Goal: Complete application form: Complete application form

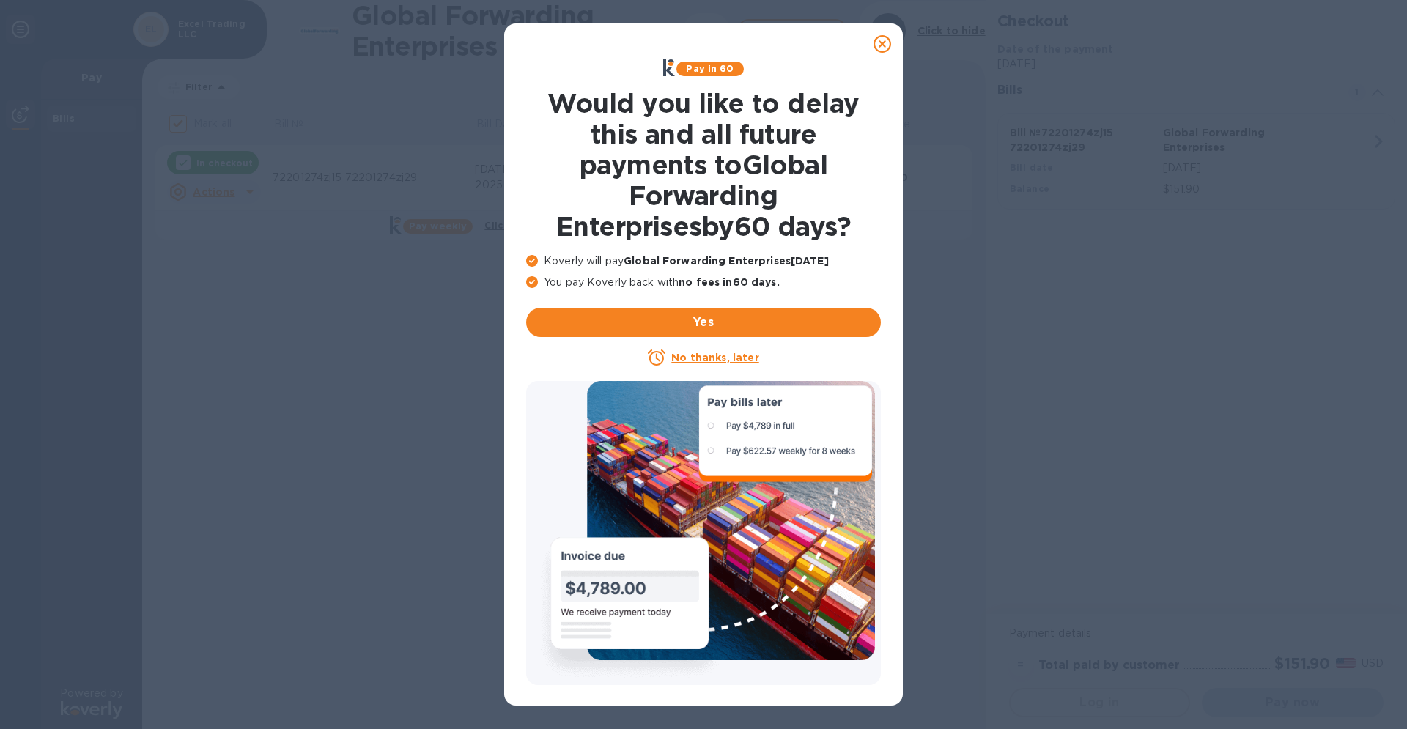
click at [881, 46] on icon at bounding box center [883, 44] width 18 height 18
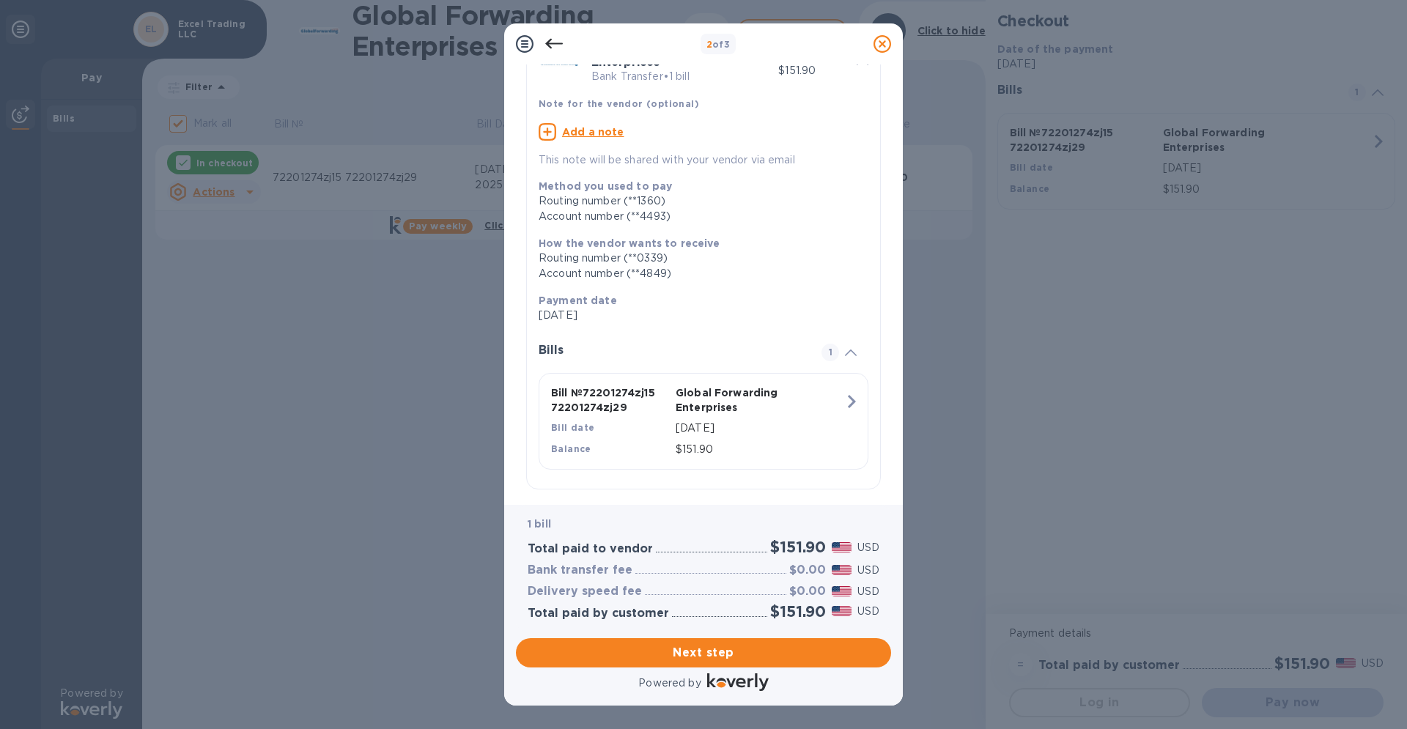
scroll to position [100, 0]
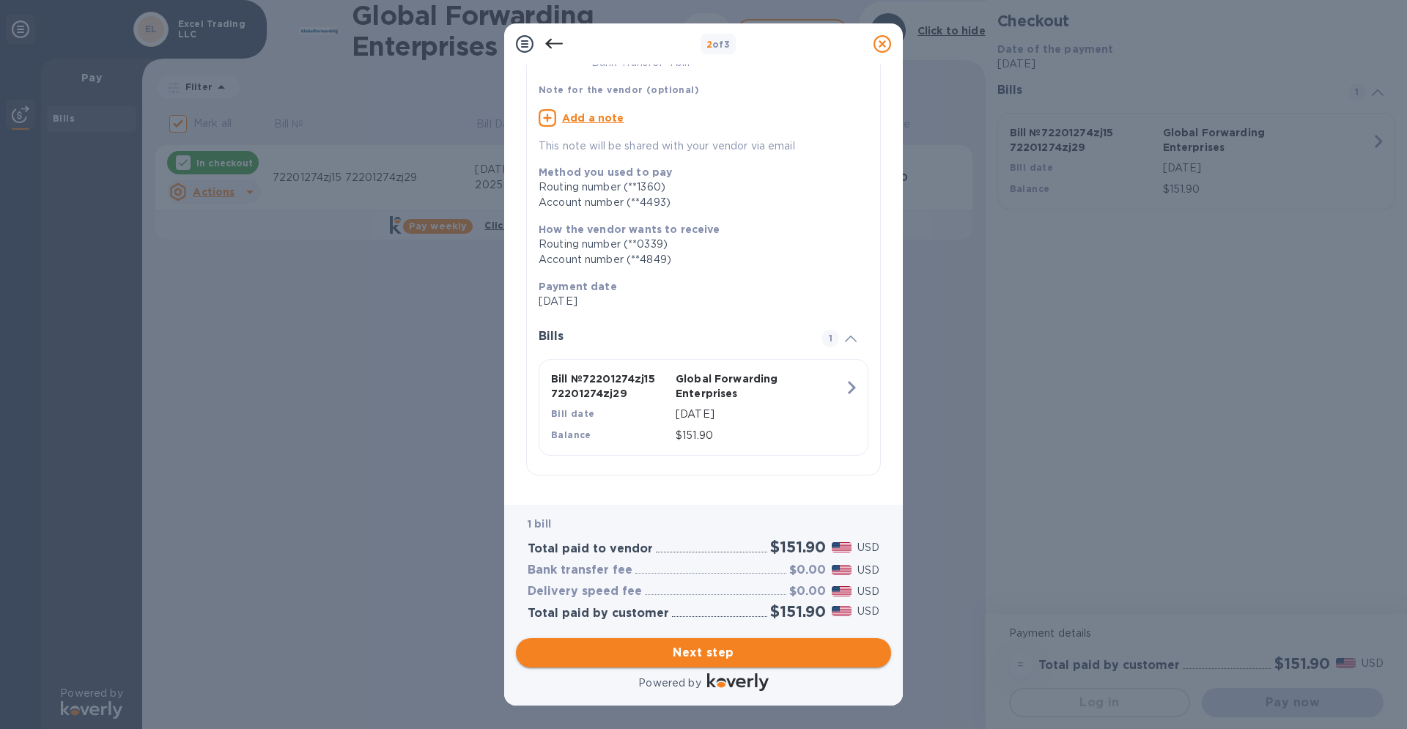
click at [708, 658] on span "Next step" at bounding box center [704, 653] width 352 height 18
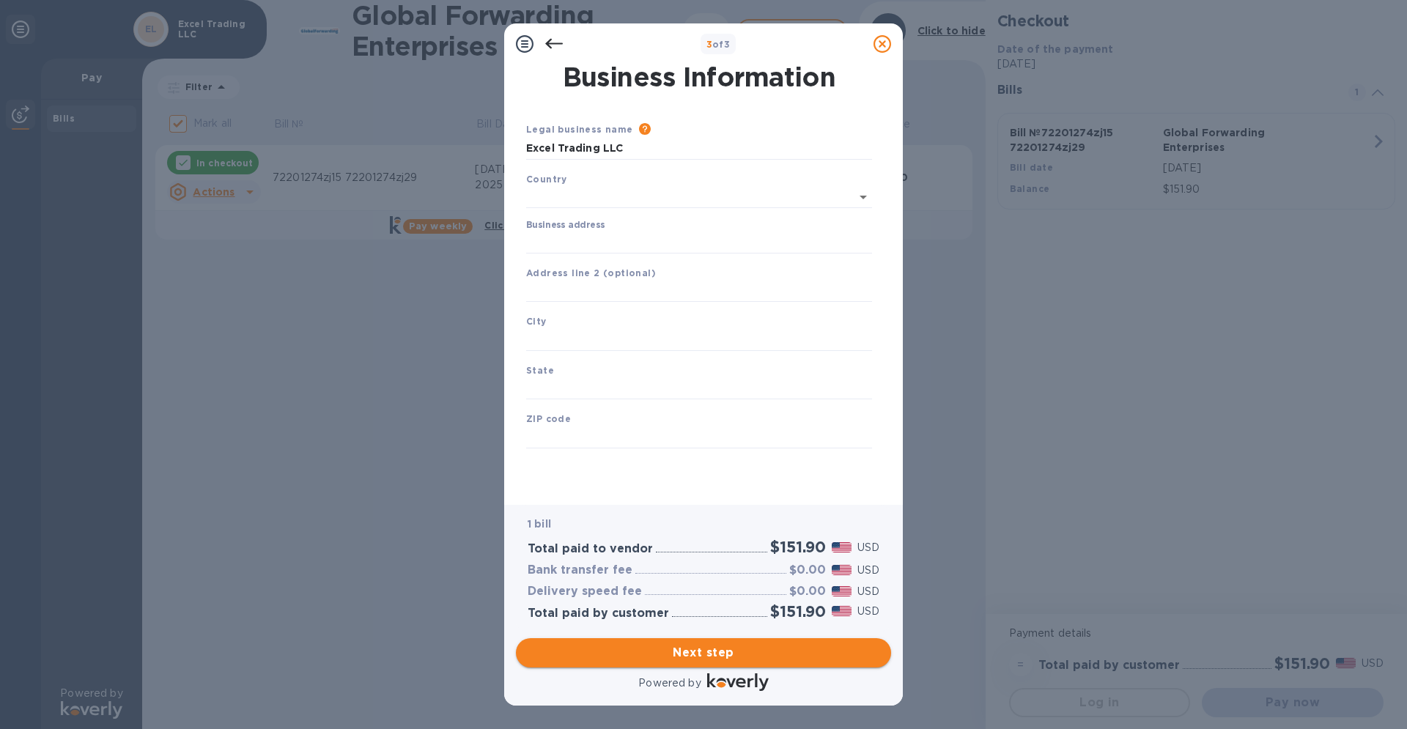
scroll to position [0, 0]
type input "[GEOGRAPHIC_DATA]"
click at [591, 242] on input "Business address" at bounding box center [699, 240] width 346 height 22
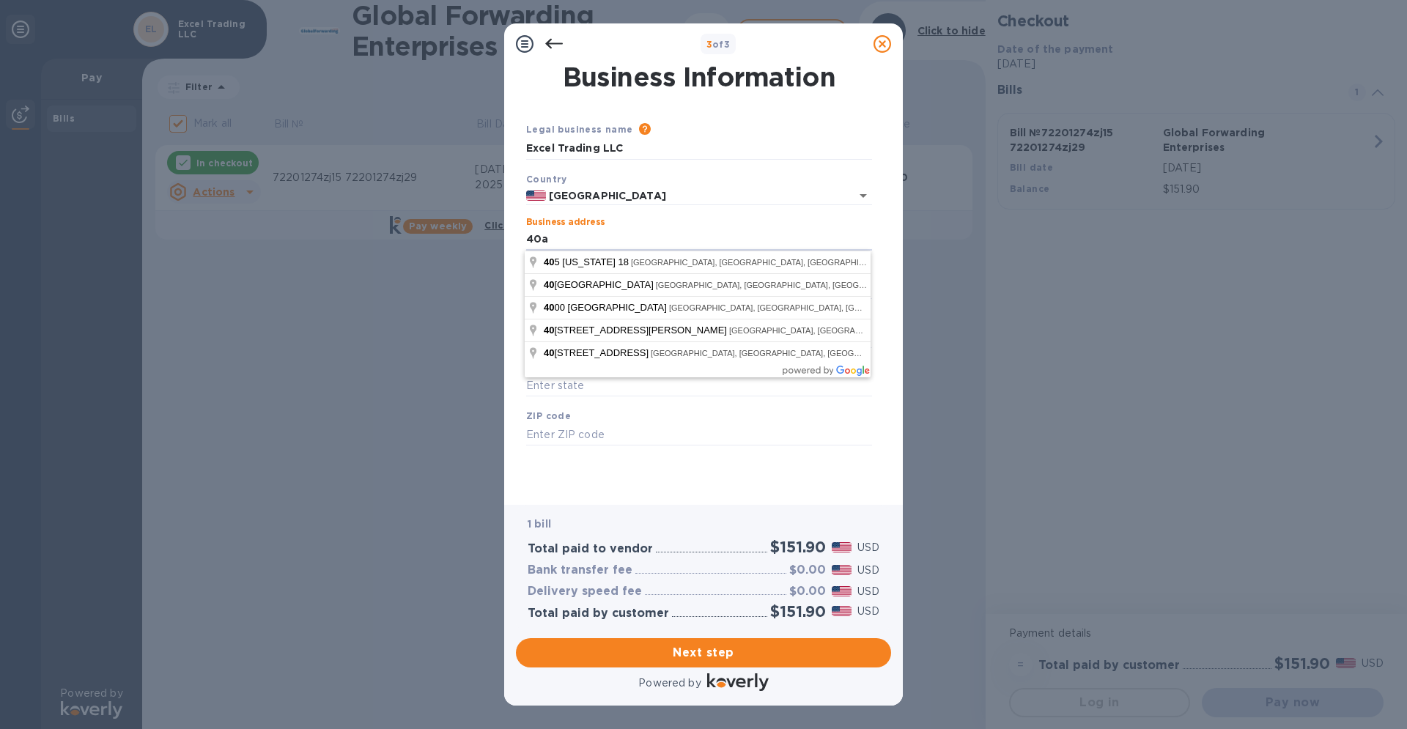
type input "40a"
type input "[GEOGRAPHIC_DATA]"
type input "NJ"
type input "08816"
type input "[STREET_ADDRESS]"
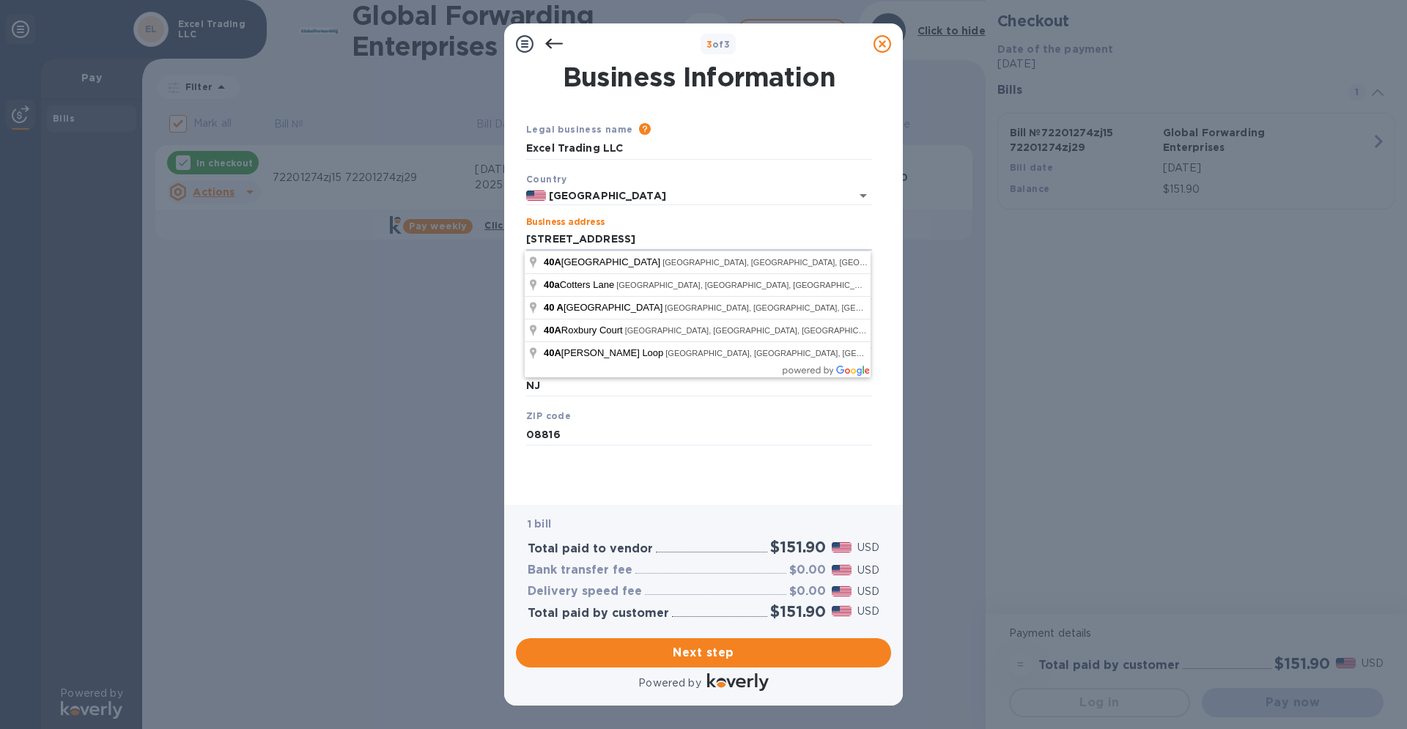
click at [896, 269] on div "Business Information Legal business name Please provide the legal name that app…" at bounding box center [703, 284] width 399 height 440
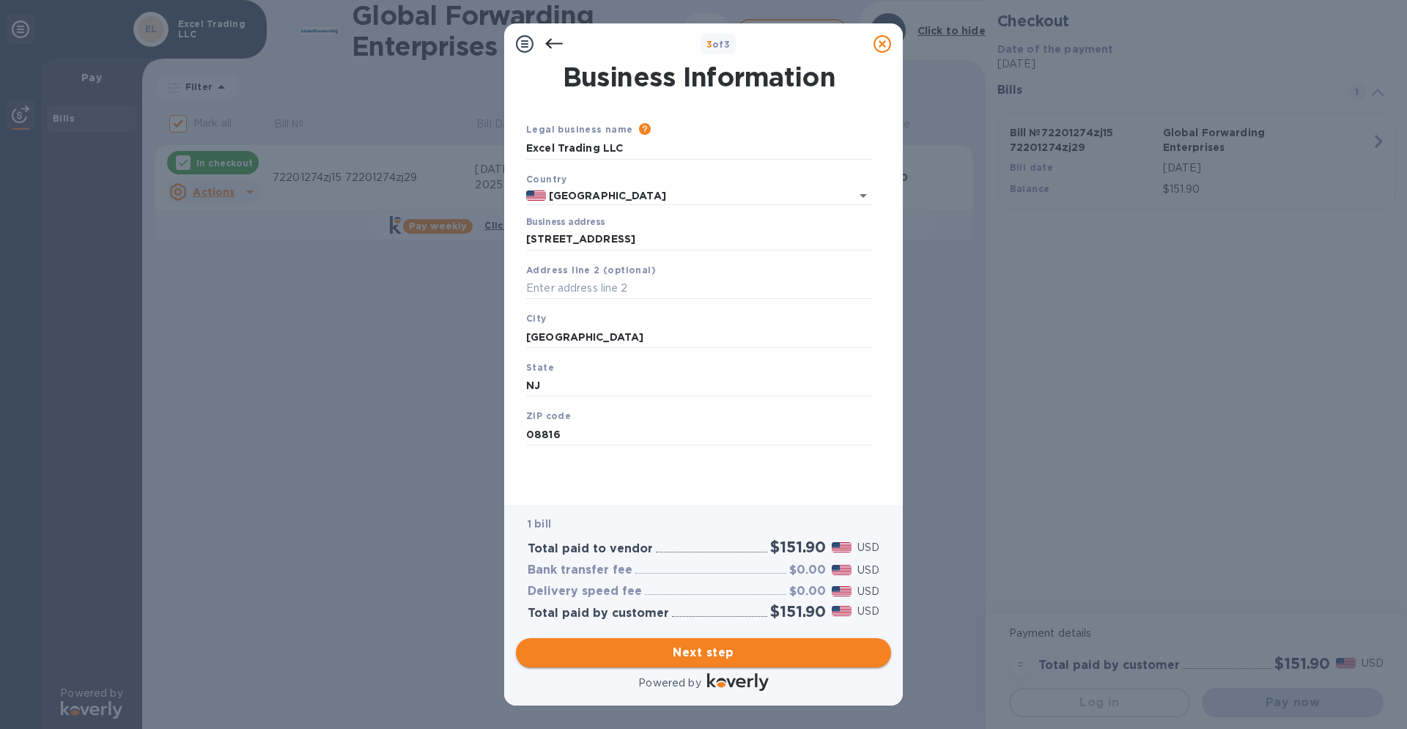
click at [704, 654] on span "Next step" at bounding box center [704, 653] width 352 height 18
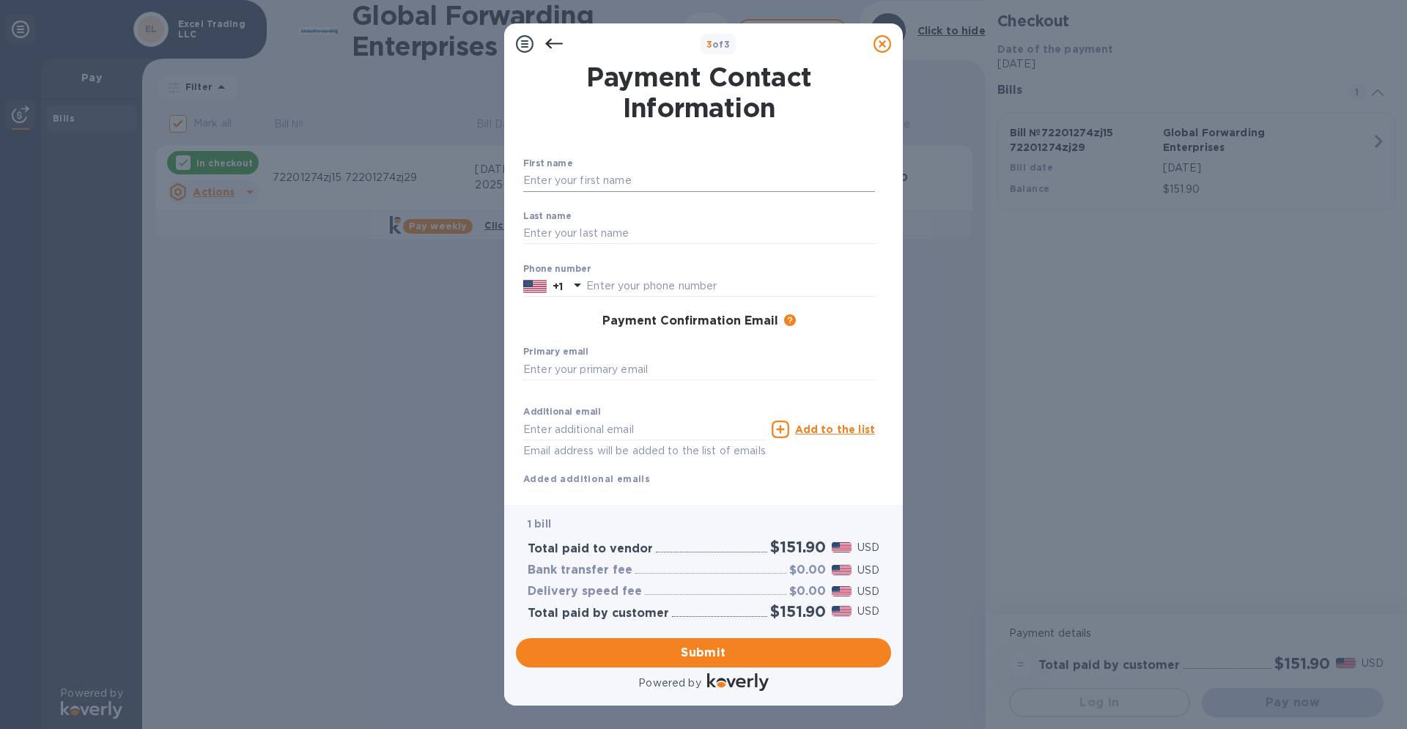
click at [607, 180] on input "text" at bounding box center [699, 181] width 352 height 22
type input "[PERSON_NAME]"
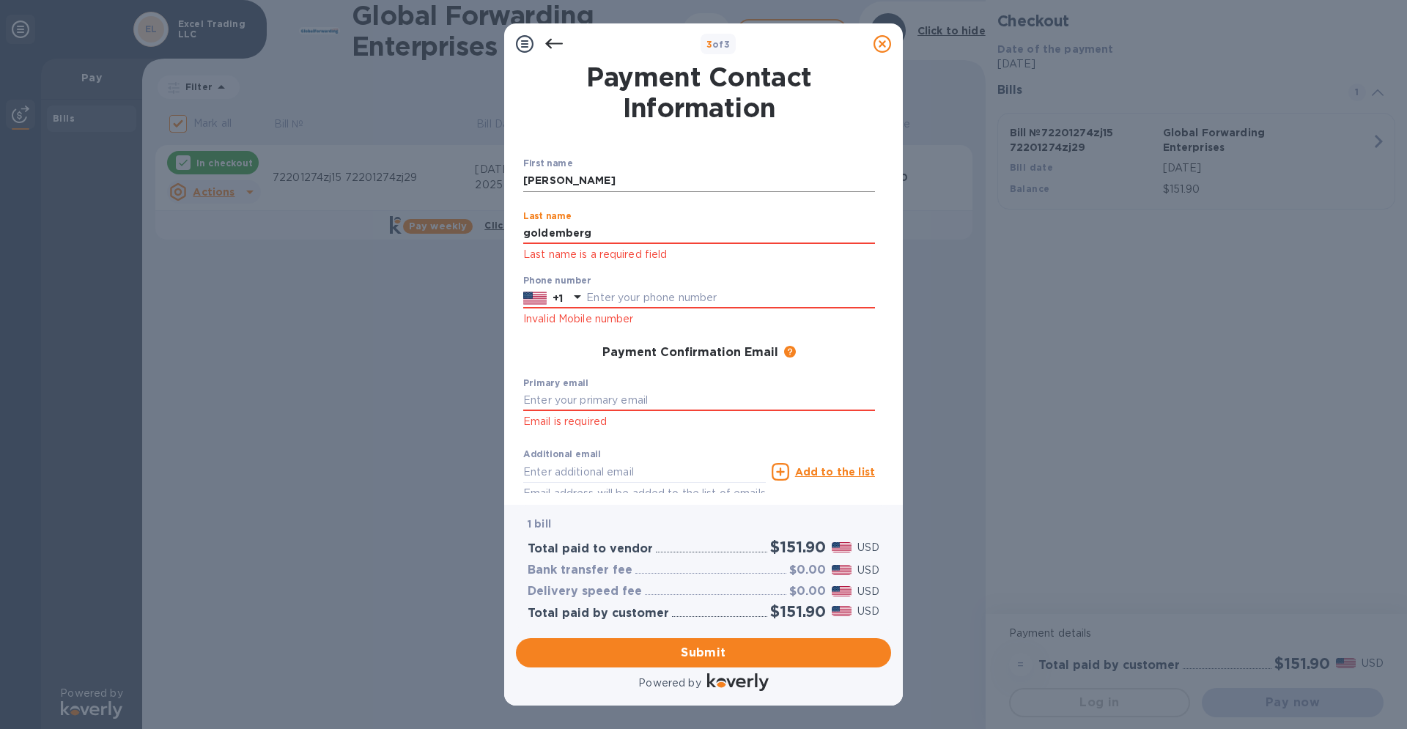
type input "goldemberg"
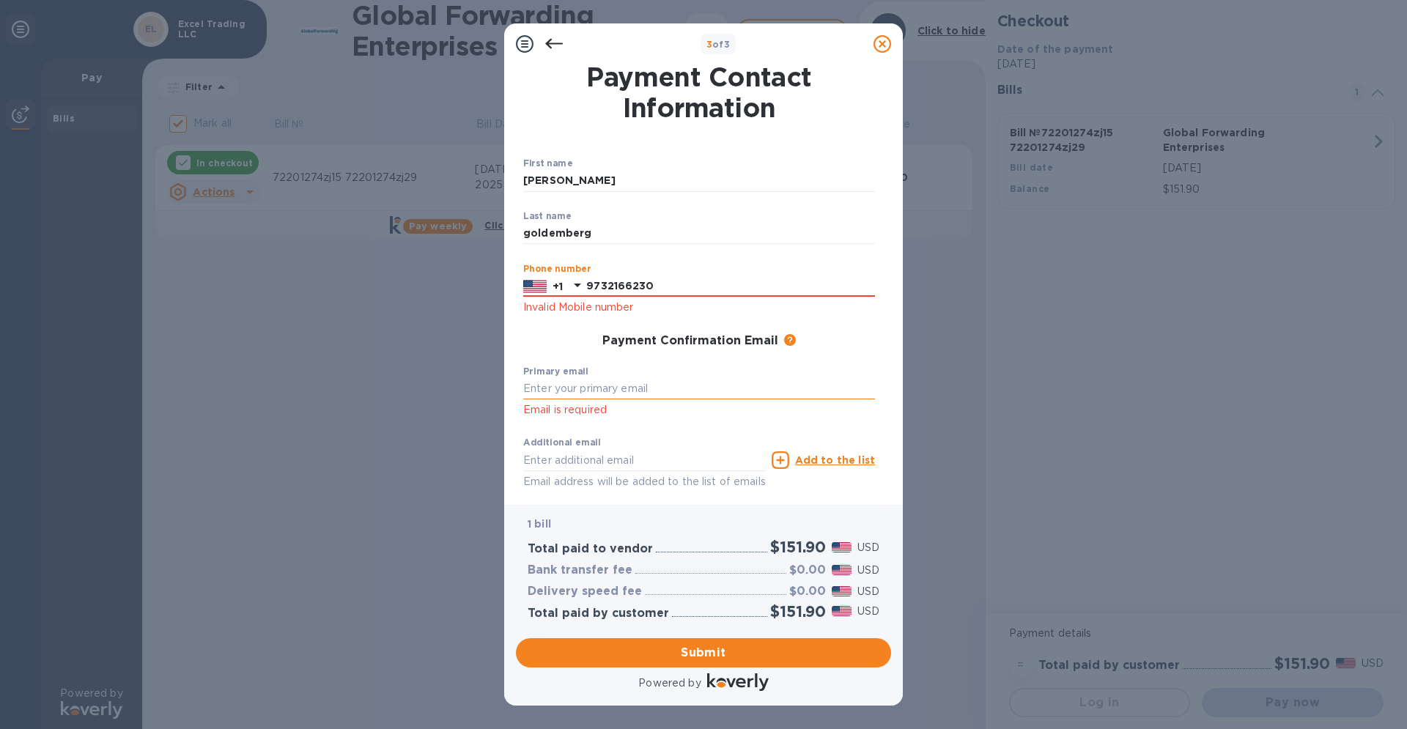
type input "9732166230"
click at [615, 388] on input "text" at bounding box center [699, 389] width 352 height 22
type input "[EMAIL_ADDRESS][DOMAIN_NAME]"
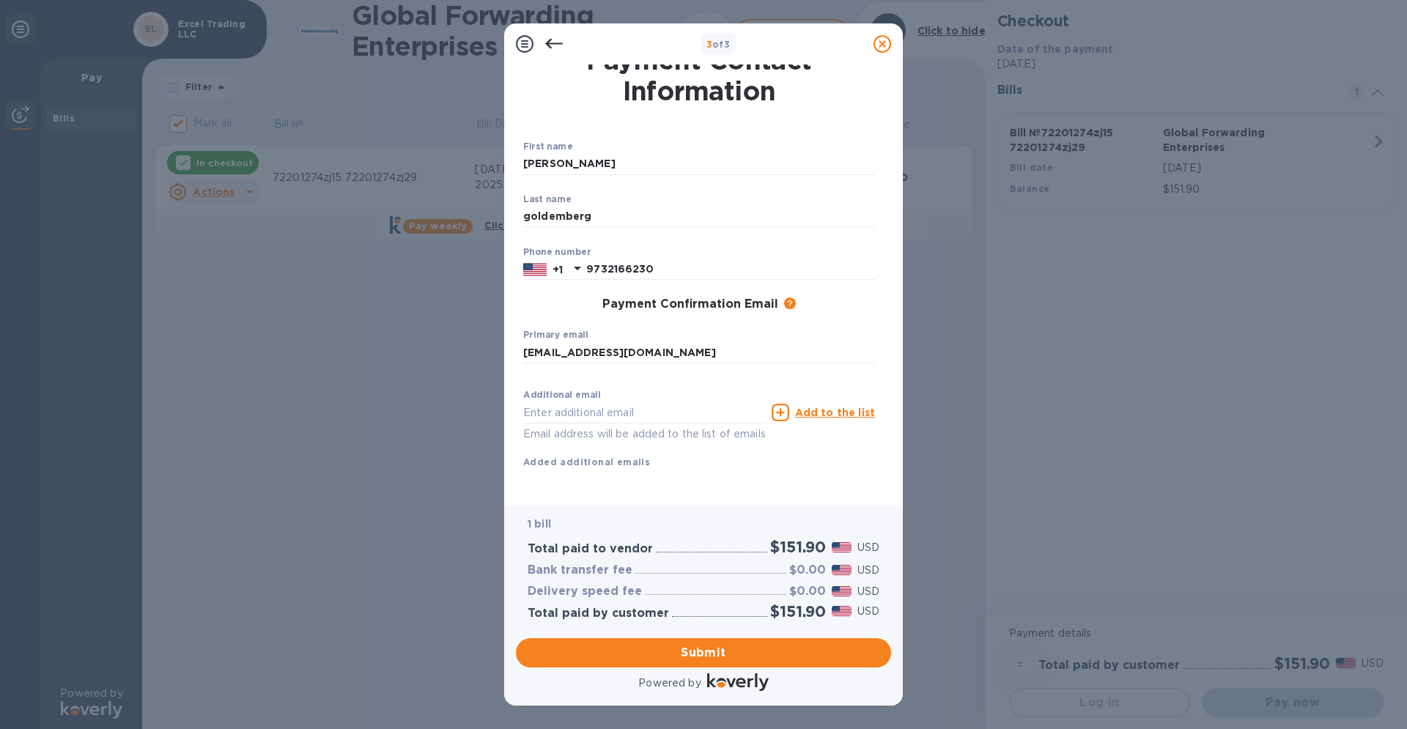
scroll to position [34, 0]
click at [710, 655] on span "Submit" at bounding box center [704, 653] width 352 height 18
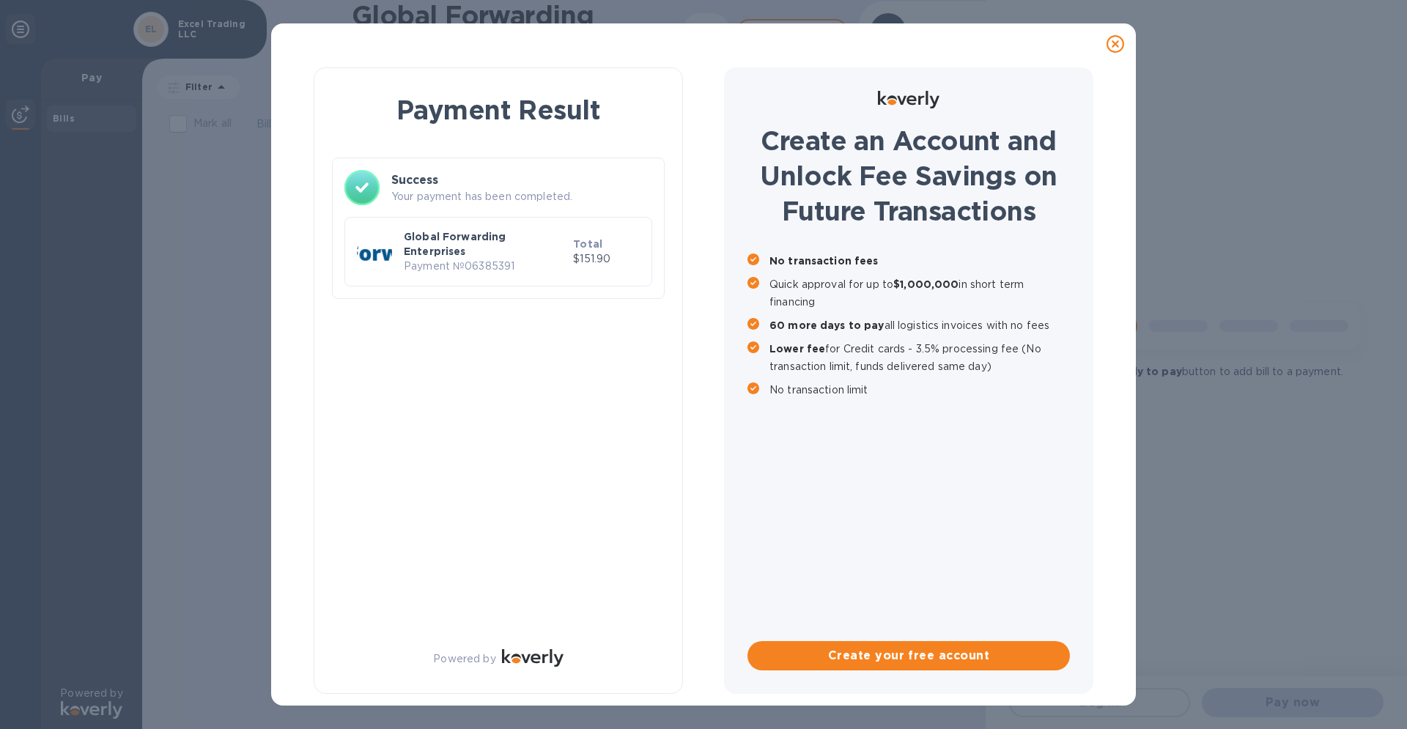
checkbox input "false"
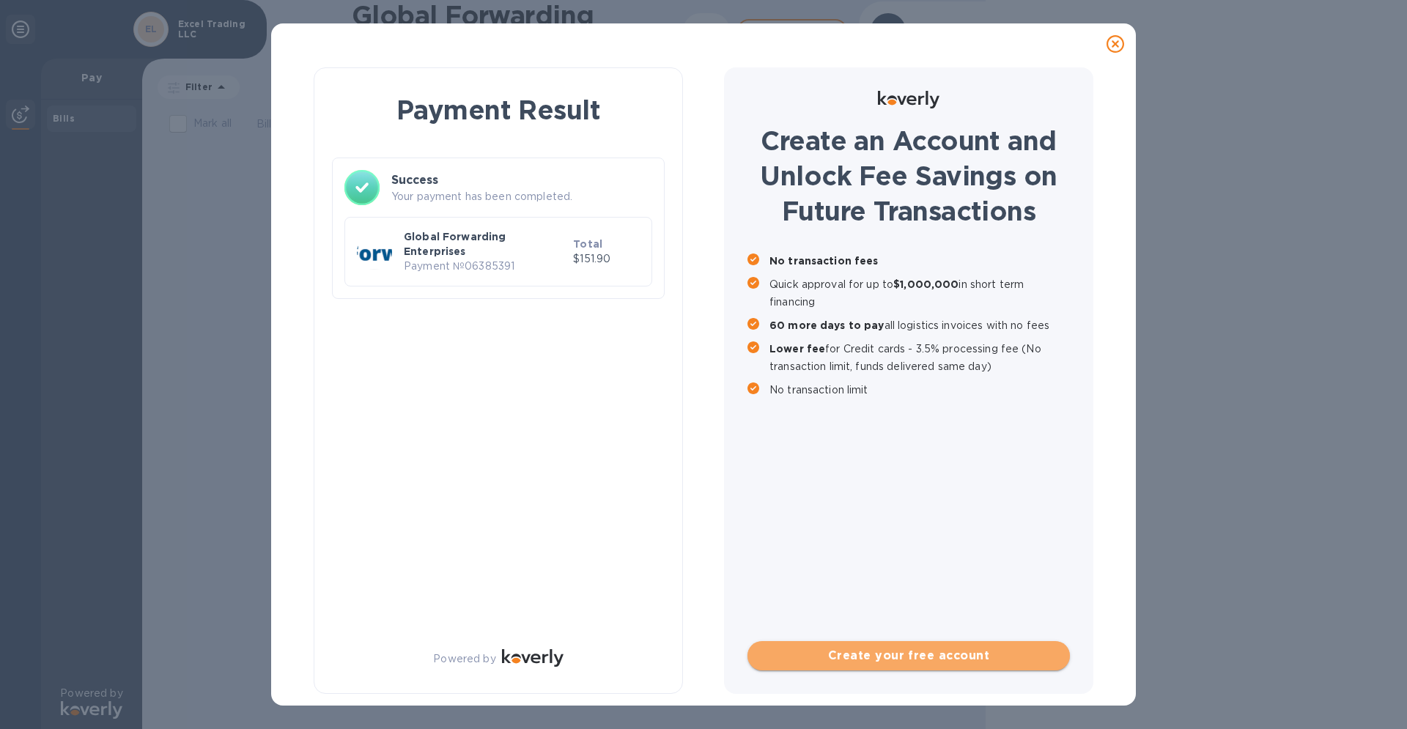
click at [899, 659] on span "Create your free account" at bounding box center [908, 656] width 299 height 18
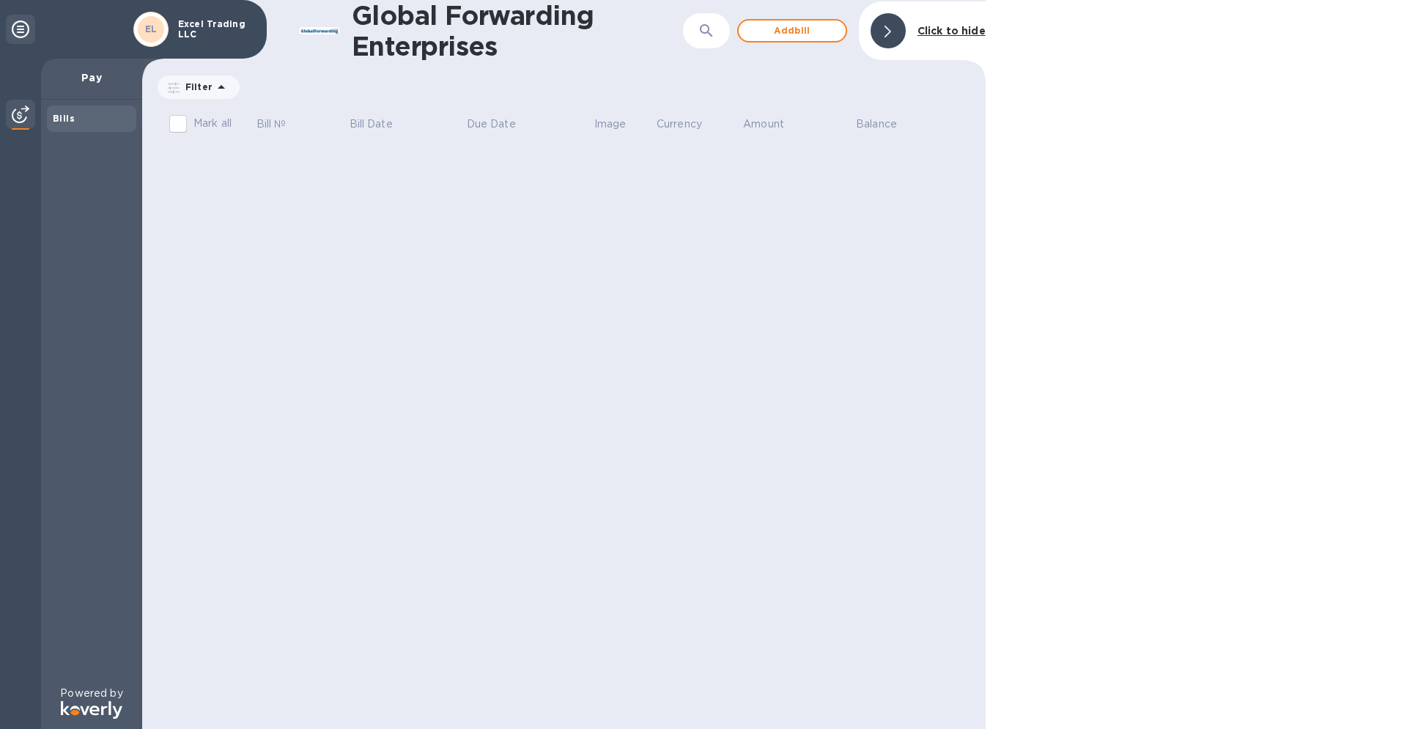
click at [150, 32] on b "EL" at bounding box center [151, 28] width 12 height 11
